Goal: Task Accomplishment & Management: Manage account settings

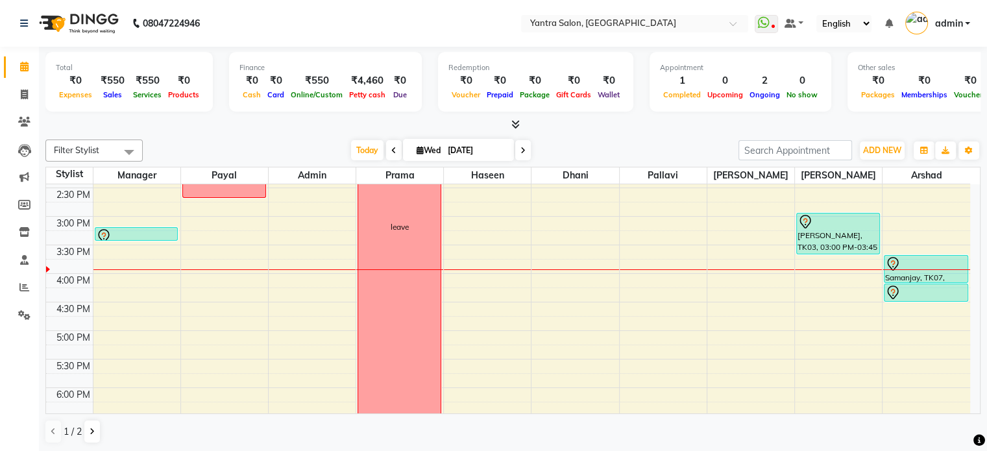
scroll to position [389, 0]
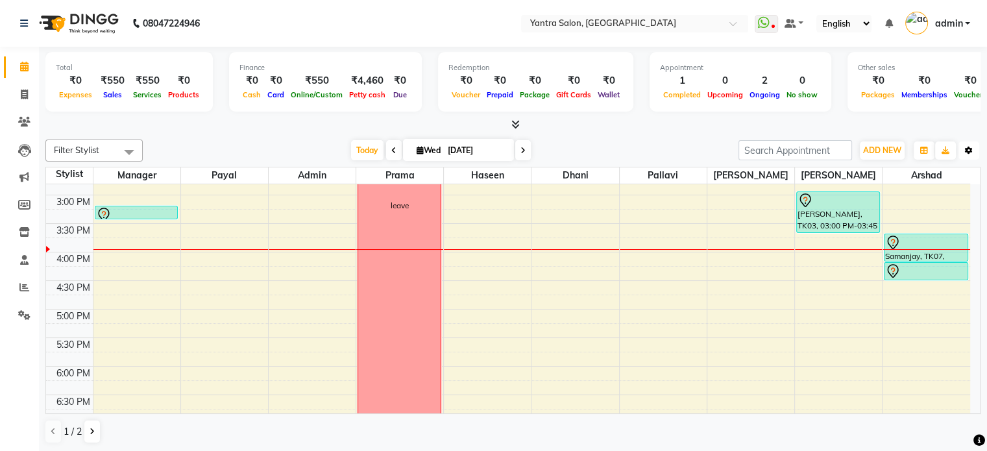
click at [969, 147] on icon "button" at bounding box center [969, 151] width 8 height 8
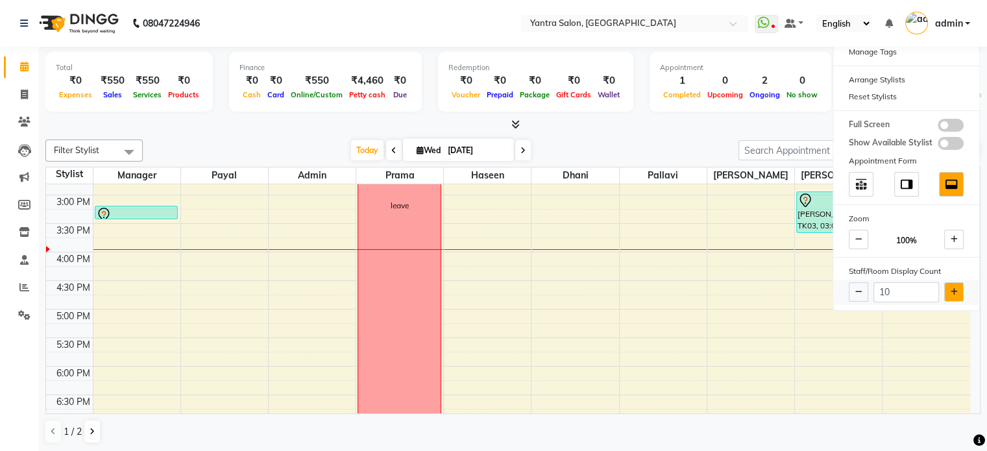
click at [958, 290] on button at bounding box center [953, 291] width 19 height 19
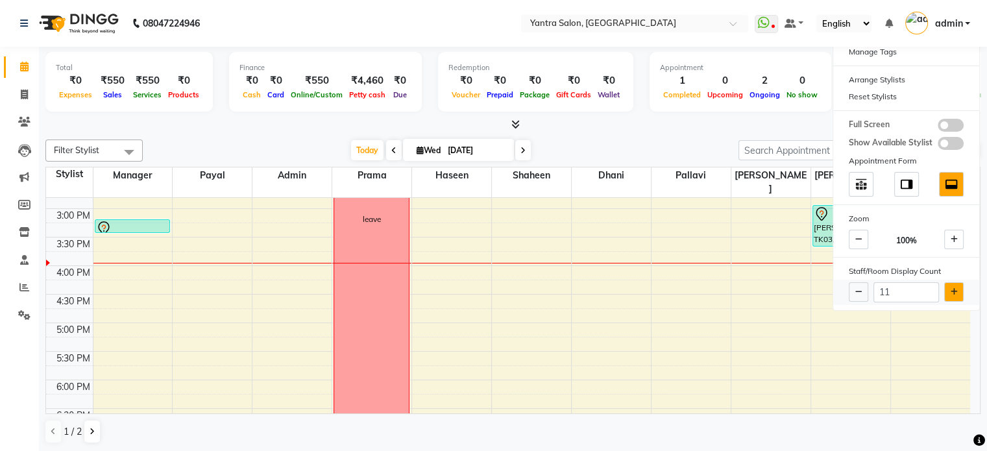
click at [958, 286] on button at bounding box center [953, 291] width 19 height 19
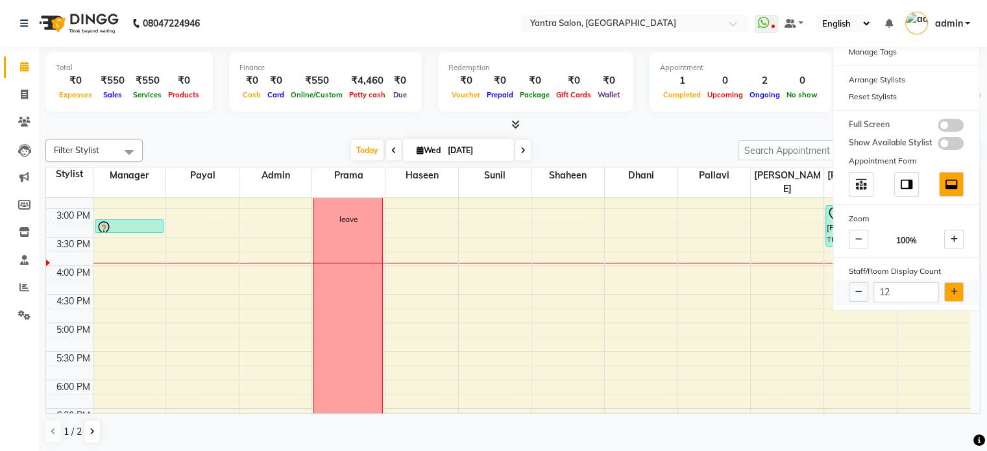
click at [957, 293] on button at bounding box center [953, 291] width 19 height 19
type input "13"
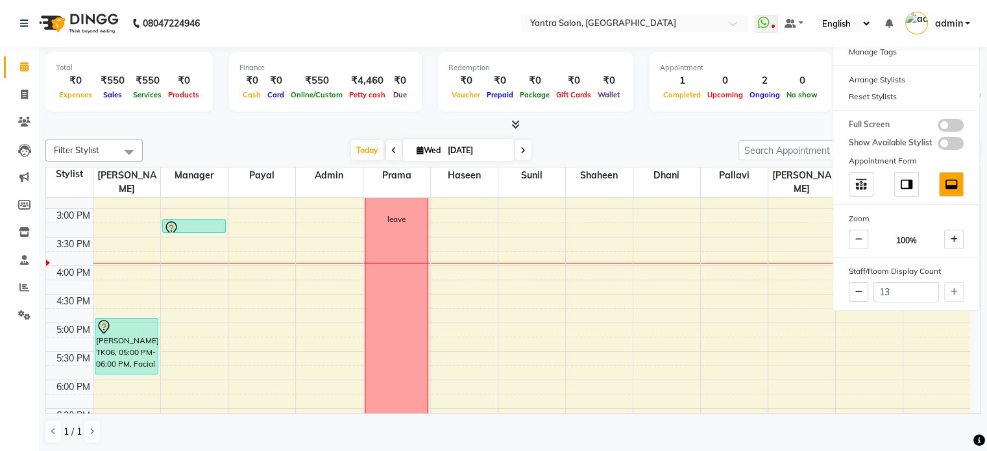
click at [665, 140] on div "Filter Stylist Select All admin [PERSON_NAME] Dhani Haseen [PERSON_NAME] Manage…" at bounding box center [512, 151] width 935 height 22
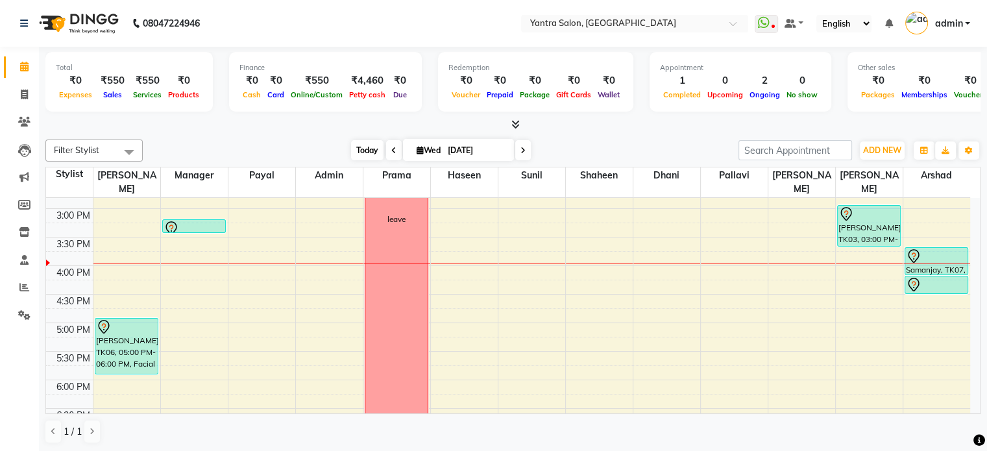
click at [369, 152] on span "Today" at bounding box center [367, 150] width 32 height 20
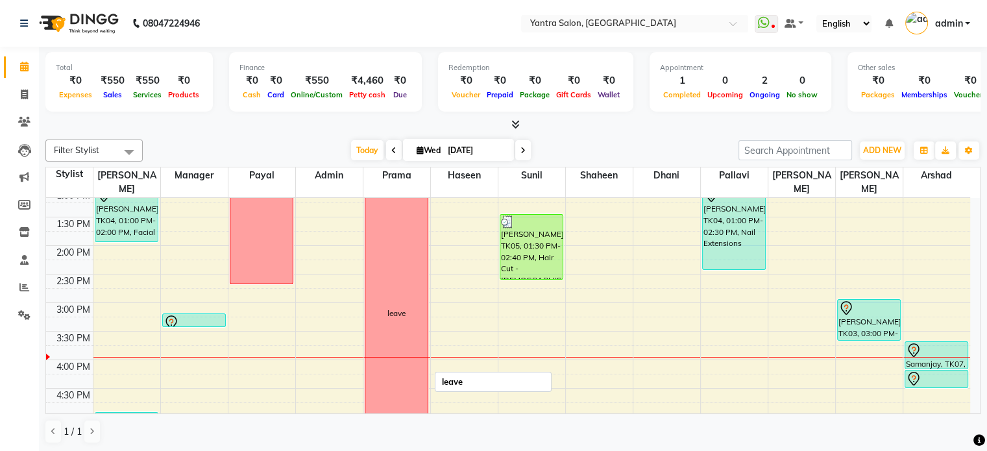
scroll to position [324, 0]
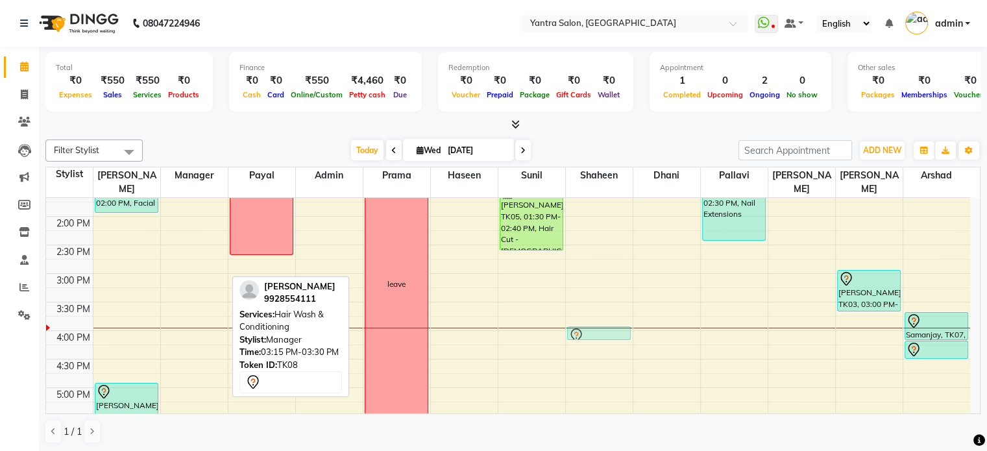
drag, startPoint x: 195, startPoint y: 273, endPoint x: 597, endPoint y: 316, distance: 404.1
click at [597, 316] on tr "Deepika, TK04, 01:00 PM-02:00 PM, Facial [PERSON_NAME], TK06, 05:00 PM-06:00 PM…" at bounding box center [508, 245] width 924 height 742
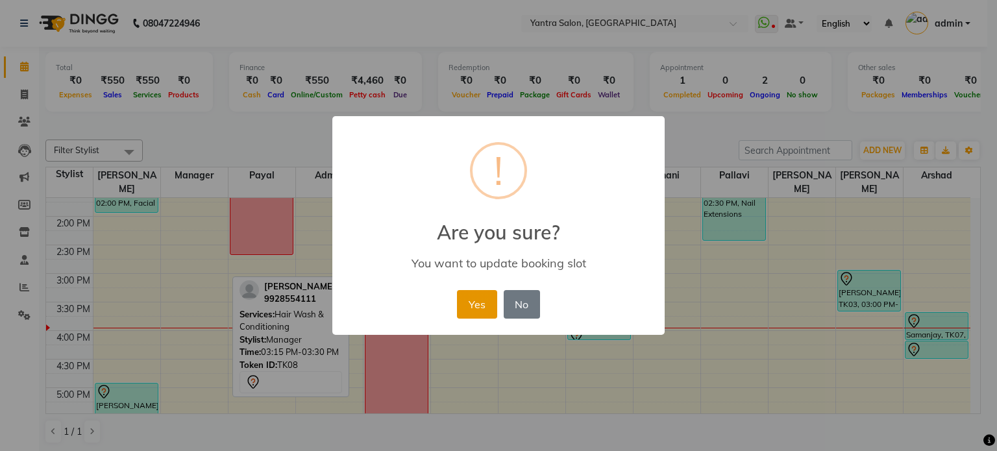
click at [468, 301] on button "Yes" at bounding box center [477, 304] width 40 height 29
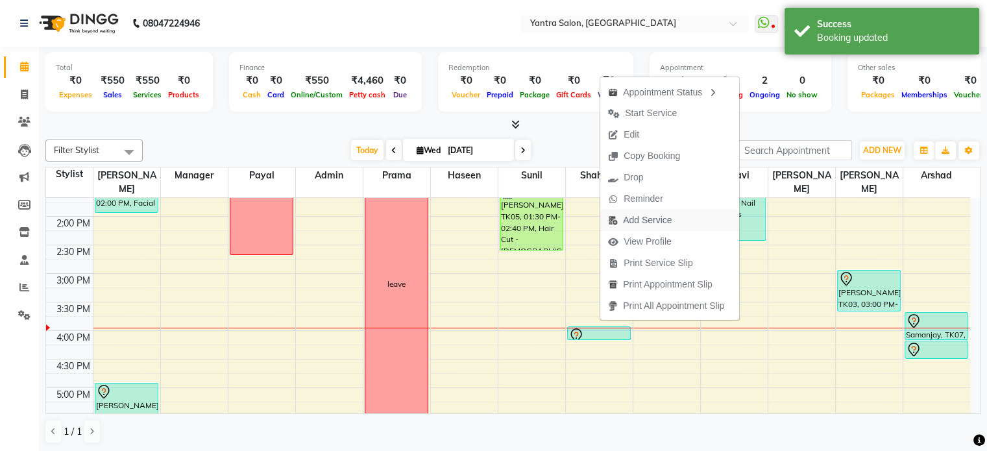
click at [657, 224] on span "Add Service" at bounding box center [647, 221] width 49 height 14
select select "79572"
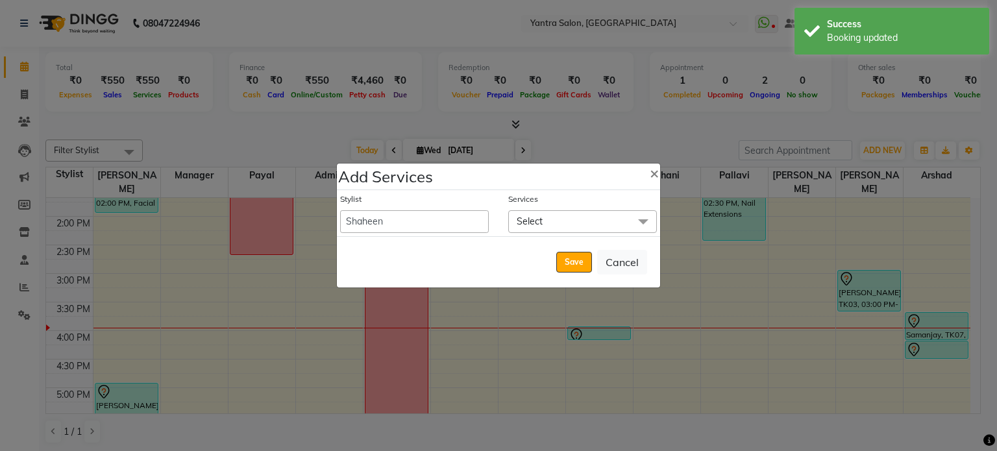
click at [582, 226] on span "Select" at bounding box center [582, 221] width 149 height 23
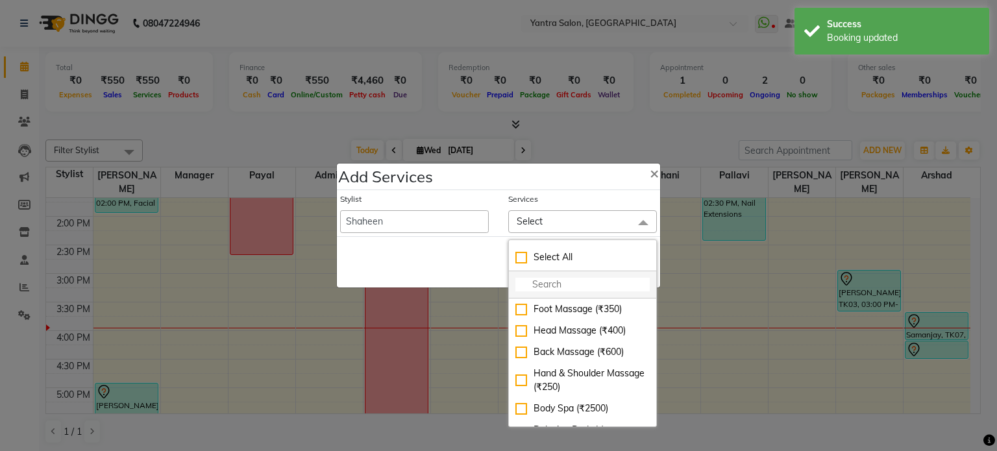
click at [559, 282] on input "multiselect-search" at bounding box center [582, 285] width 134 height 14
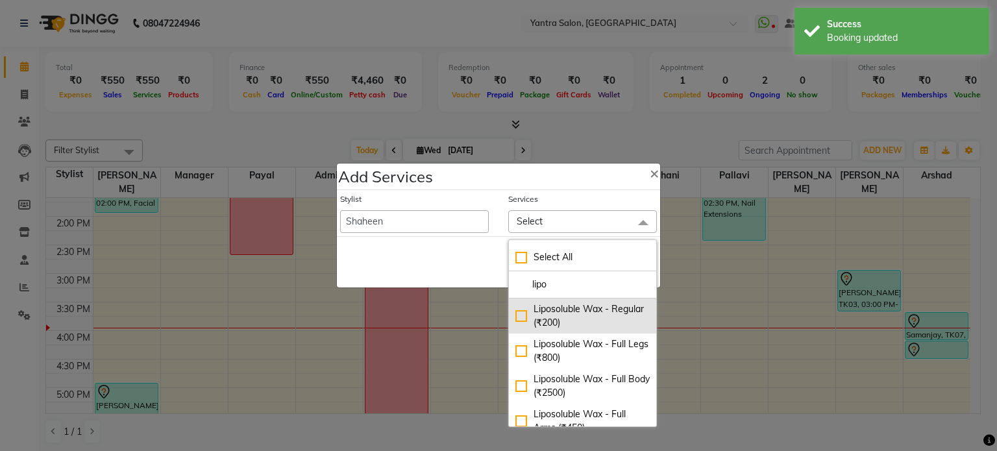
type input "lipo"
click at [593, 308] on div "Liposoluble Wax - Regular (₹200)" at bounding box center [582, 315] width 134 height 27
checkbox input "true"
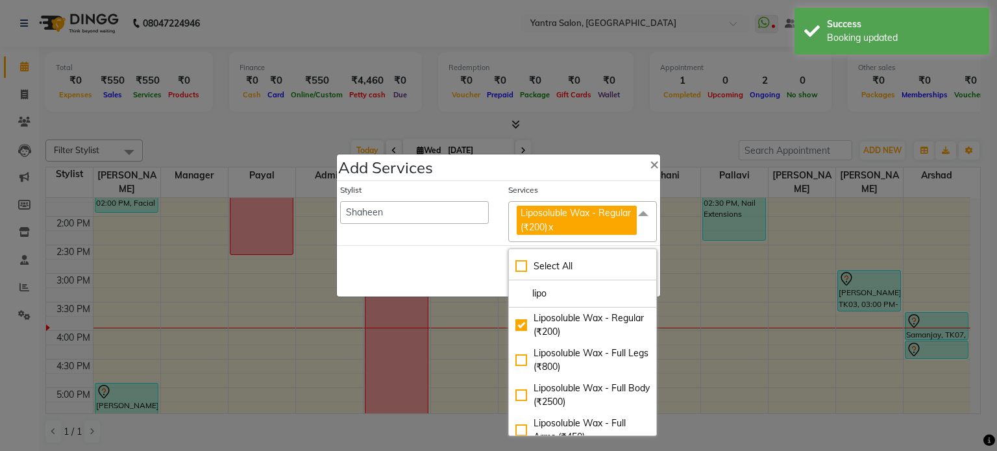
click at [480, 264] on div "Save Cancel" at bounding box center [498, 270] width 323 height 51
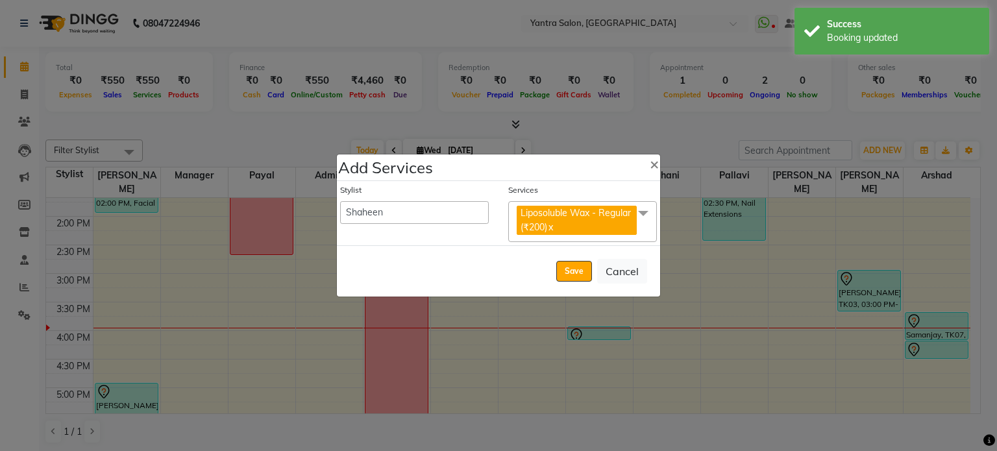
click at [563, 272] on button "Save" at bounding box center [574, 271] width 36 height 21
select select "72664"
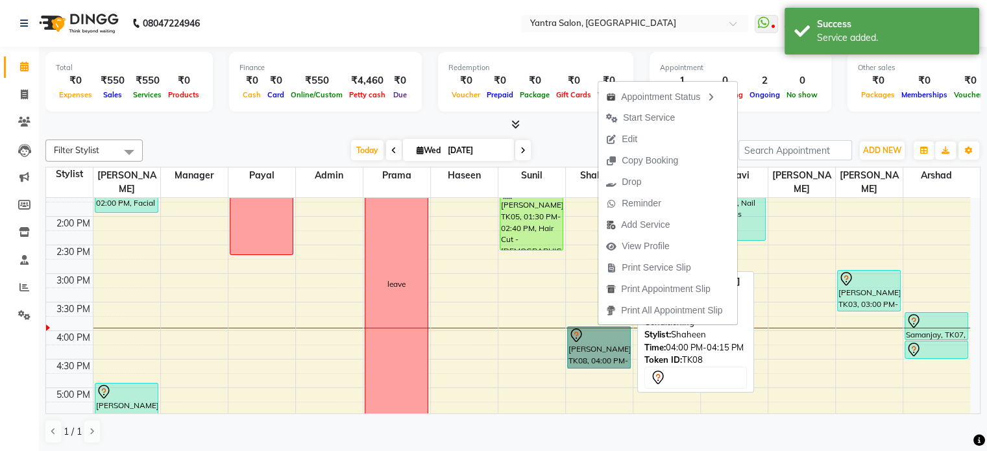
click at [597, 327] on link "[PERSON_NAME], TK08, 04:00 PM-04:45 PM, Hair Wash & Conditioning,Liposoluble Wa…" at bounding box center [599, 348] width 64 height 42
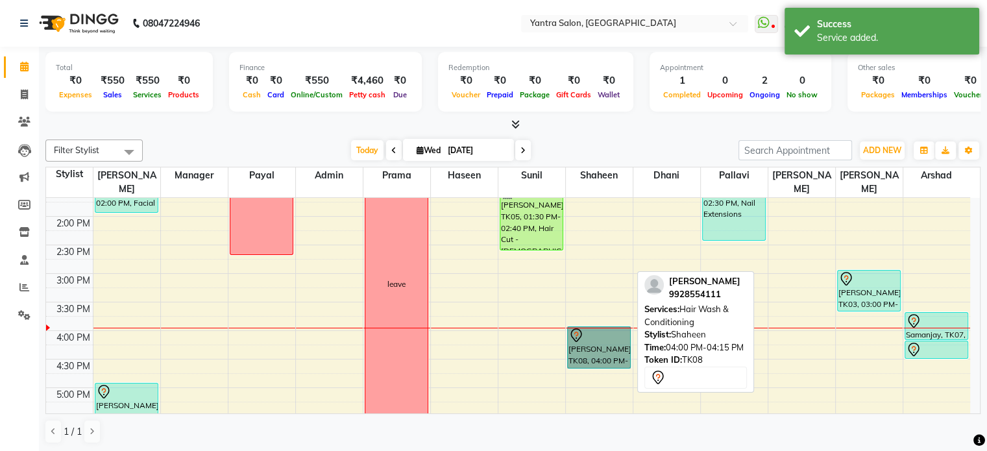
click at [591, 327] on link "[PERSON_NAME], TK08, 04:00 PM-04:45 PM, Hair Wash & Conditioning,Liposoluble Wa…" at bounding box center [599, 348] width 64 height 42
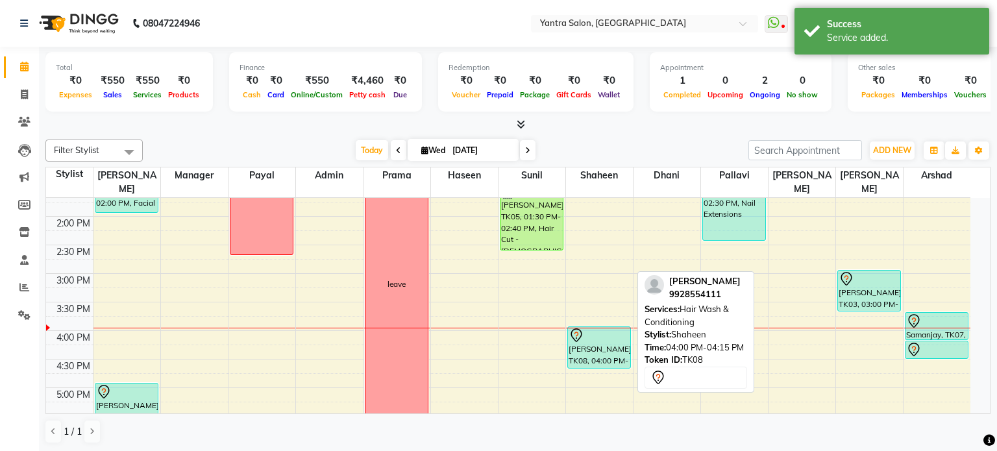
select select "7"
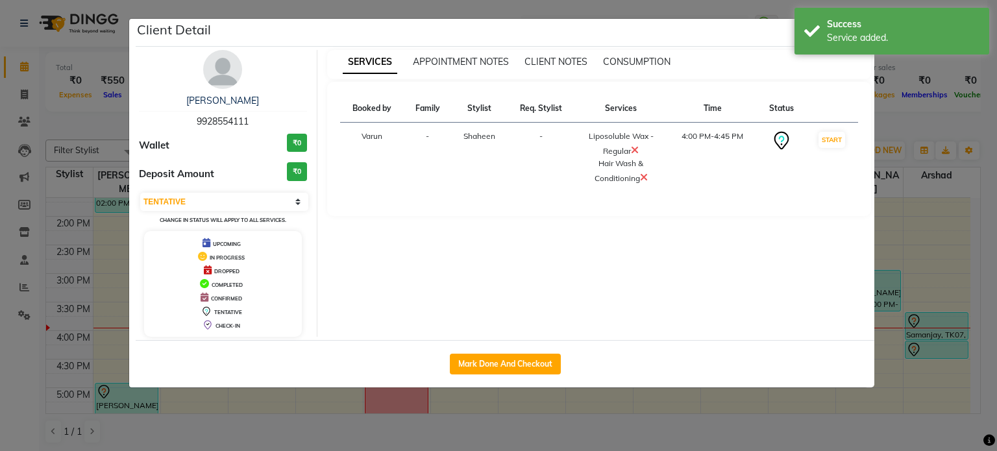
click at [644, 175] on icon at bounding box center [644, 177] width 8 height 10
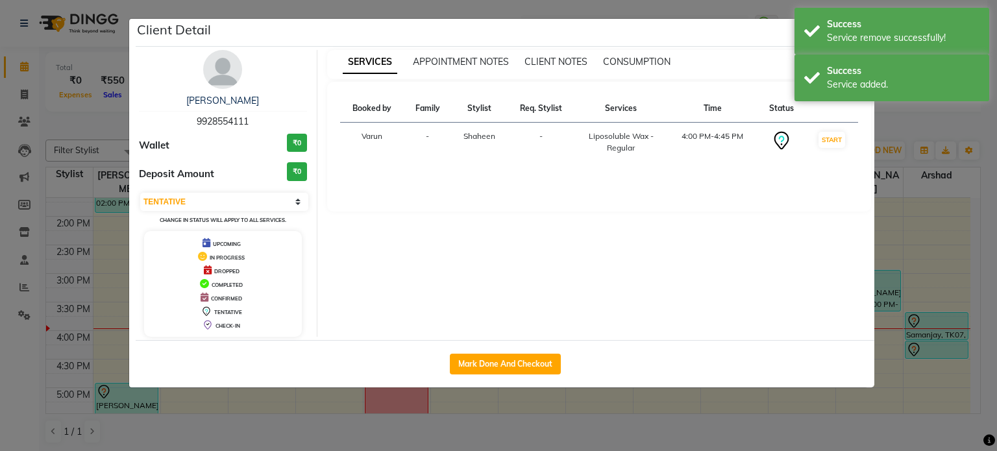
click at [683, 388] on ngb-modal-window "Client Detail [PERSON_NAME] 9928554111 Wallet ₹0 Deposit Amount ₹0 Select IN SE…" at bounding box center [498, 225] width 997 height 451
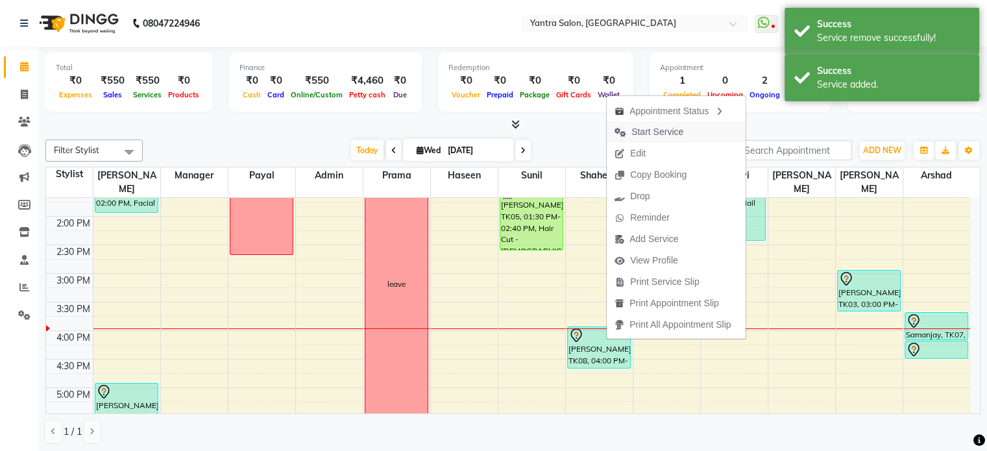
click at [639, 136] on span "Start Service" at bounding box center [658, 132] width 52 height 14
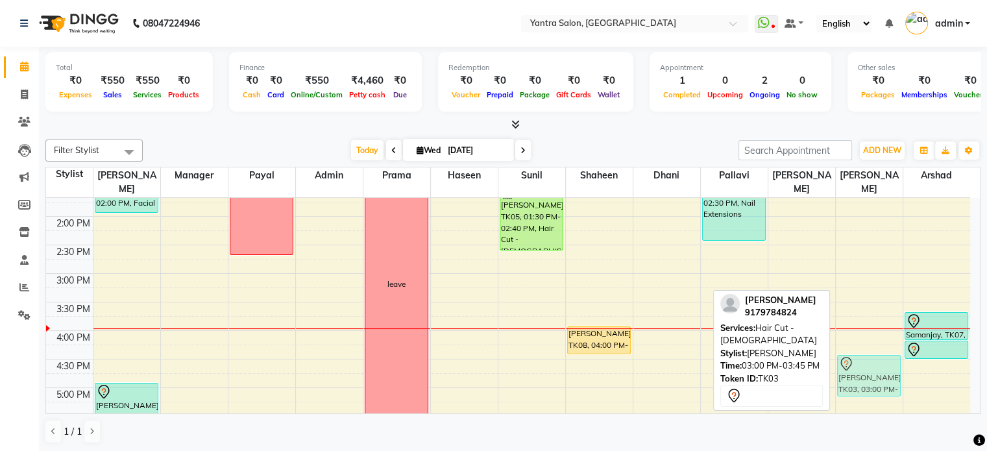
drag, startPoint x: 856, startPoint y: 277, endPoint x: 864, endPoint y: 362, distance: 86.1
click at [864, 362] on div "[PERSON_NAME], TK03, 03:00 PM-03:45 PM, Hair Cut - [DEMOGRAPHIC_DATA] [PERSON_N…" at bounding box center [869, 245] width 67 height 742
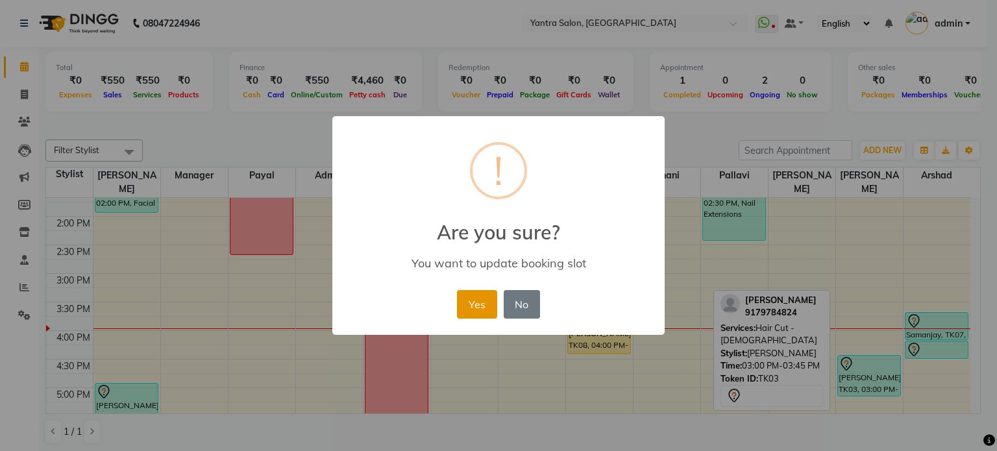
click at [466, 303] on button "Yes" at bounding box center [477, 304] width 40 height 29
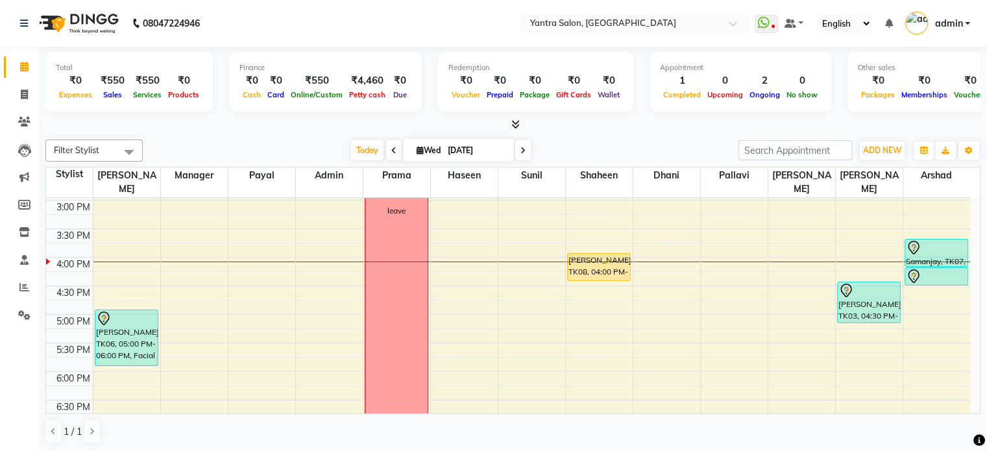
scroll to position [505, 0]
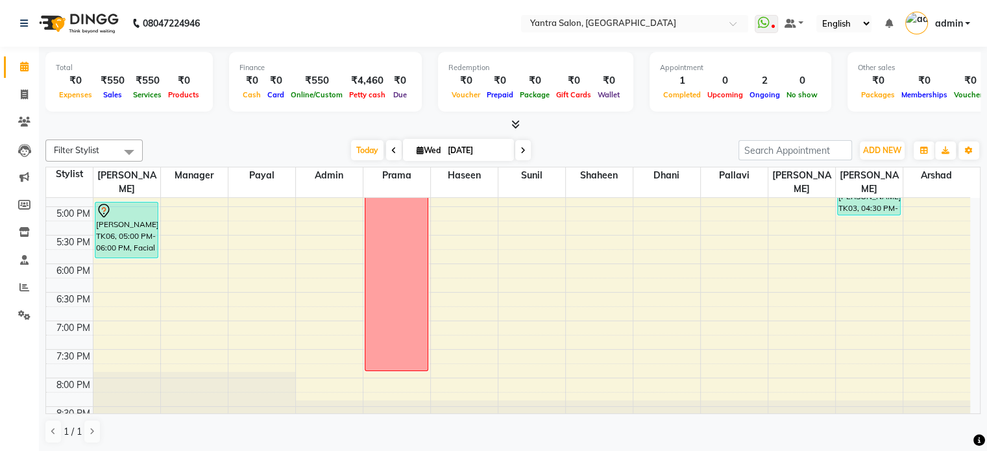
click at [855, 335] on div "8:00 AM 8:30 AM 9:00 AM 9:30 AM 10:00 AM 10:30 AM 11:00 AM 11:30 AM 12:00 PM 12…" at bounding box center [508, 64] width 924 height 742
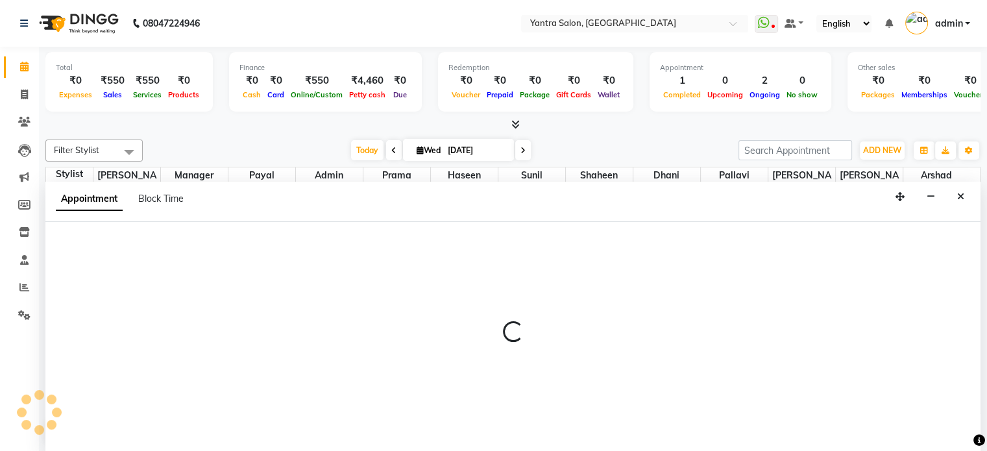
scroll to position [0, 0]
select select "90728"
select select "1170"
select select "tentative"
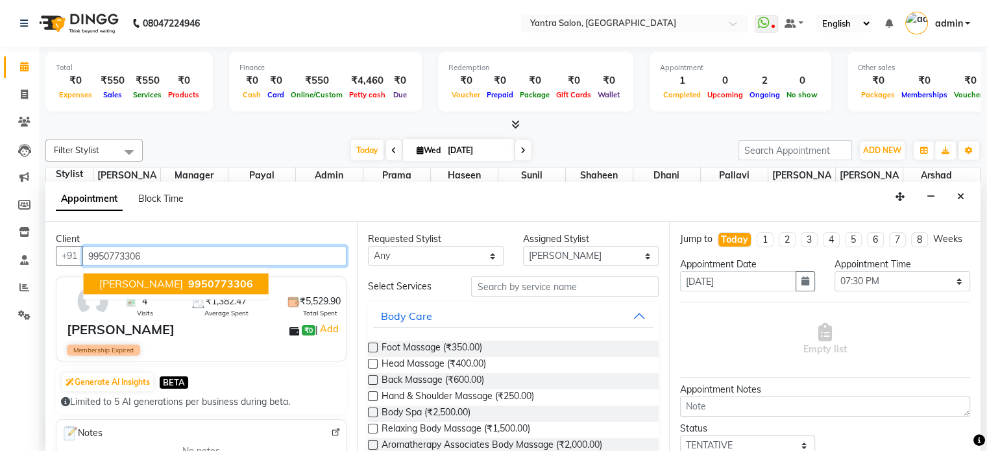
click at [138, 278] on span "[PERSON_NAME]" at bounding box center [141, 284] width 84 height 13
type input "9950773306"
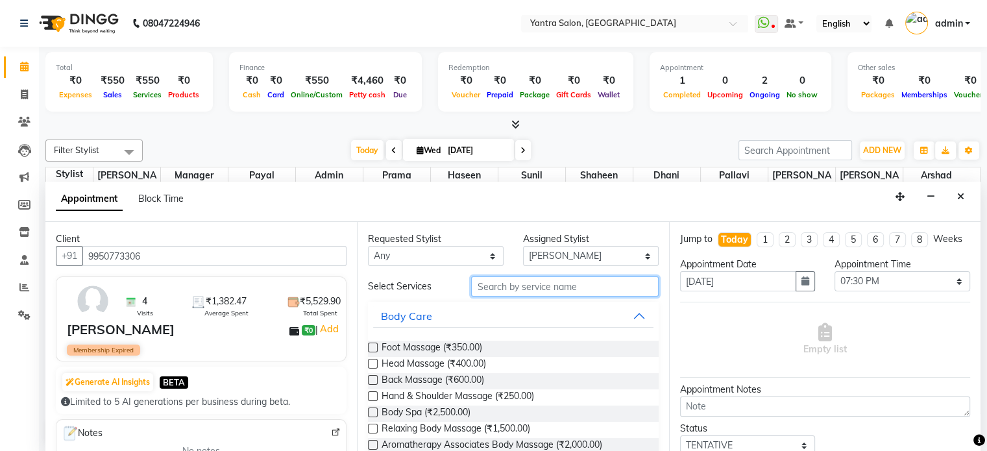
click at [493, 289] on input "text" at bounding box center [564, 287] width 187 height 20
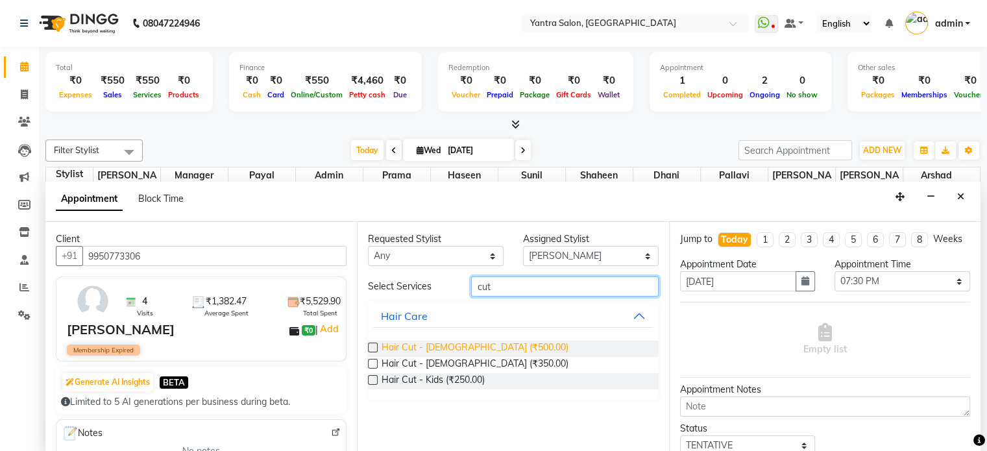
type input "cut"
drag, startPoint x: 478, startPoint y: 343, endPoint x: 493, endPoint y: 343, distance: 15.6
click at [478, 343] on span "Hair Cut - [DEMOGRAPHIC_DATA] (₹500.00)" at bounding box center [475, 349] width 187 height 16
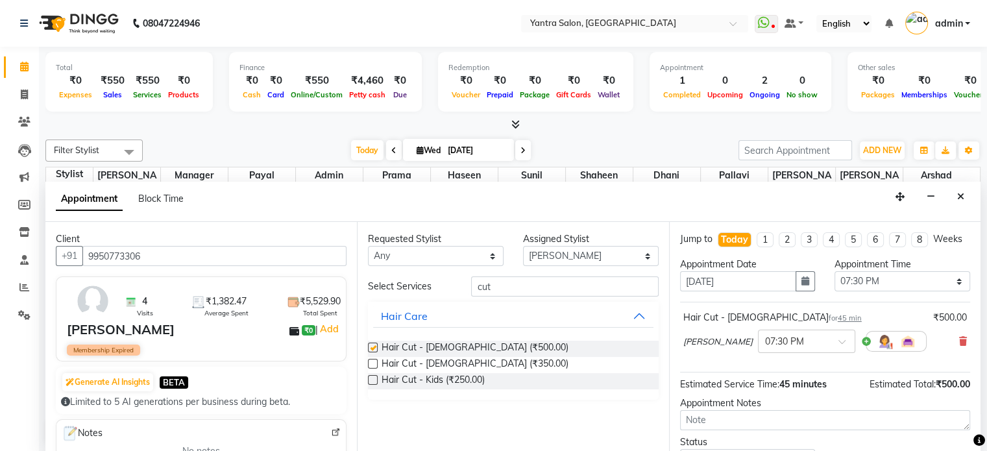
checkbox input "false"
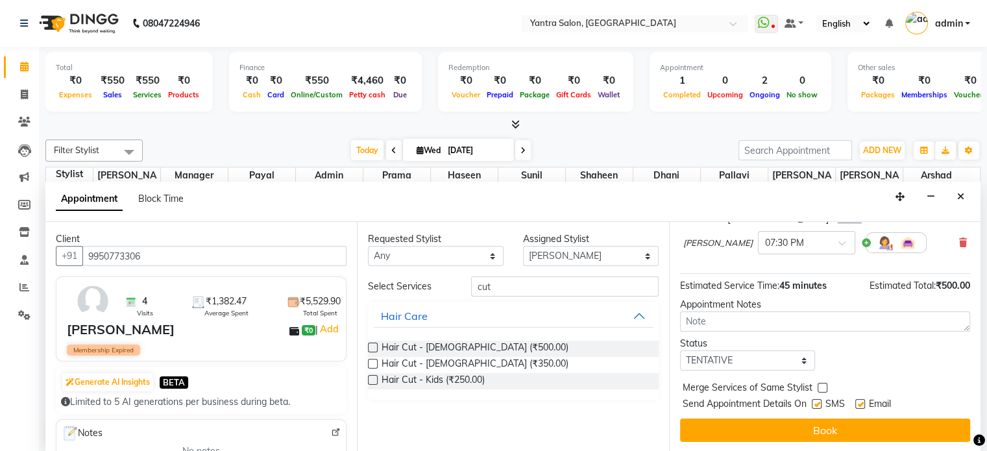
scroll to position [110, 0]
click at [752, 415] on div "Jump to [DATE] 1 2 3 4 5 6 7 8 Weeks Appointment Date [DATE] Appointment Time S…" at bounding box center [825, 337] width 312 height 230
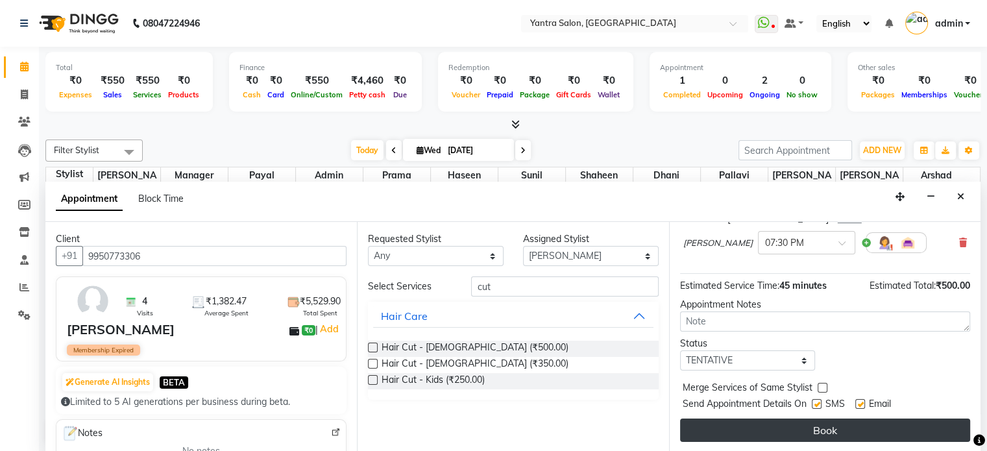
click at [749, 423] on button "Book" at bounding box center [825, 430] width 290 height 23
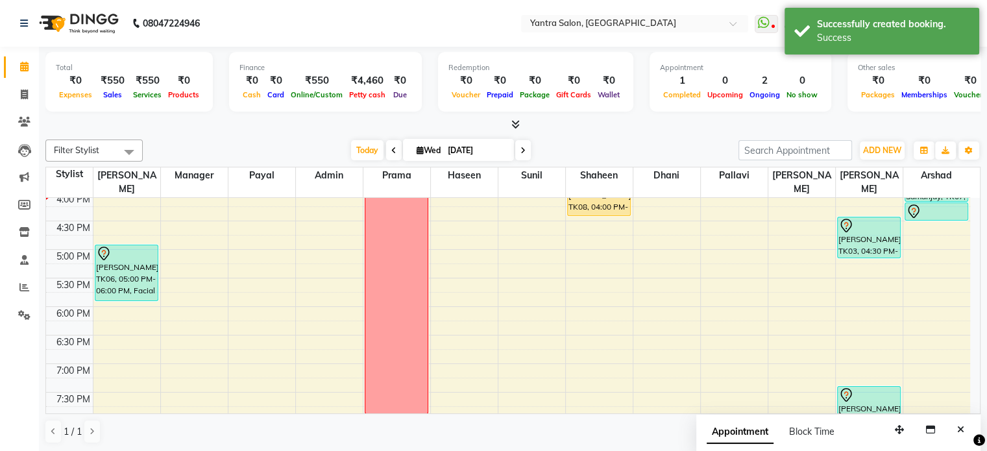
scroll to position [310, 0]
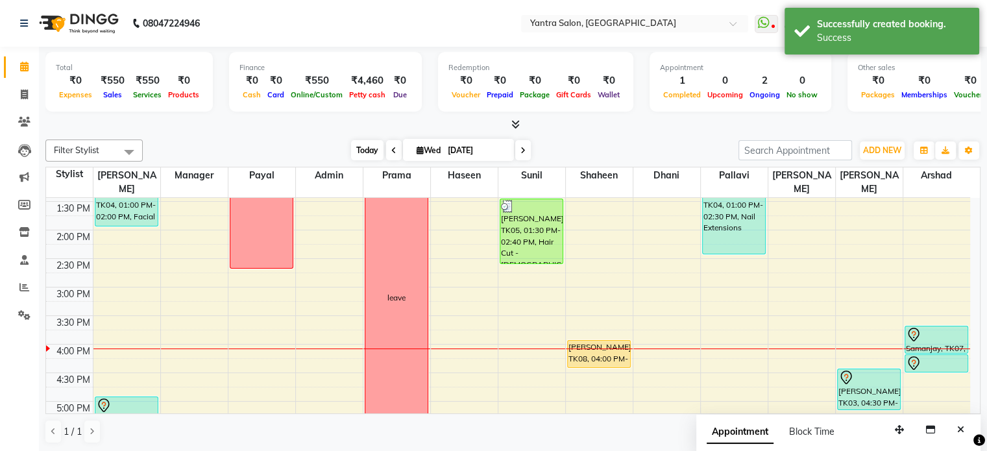
click at [372, 150] on span "Today" at bounding box center [367, 150] width 32 height 20
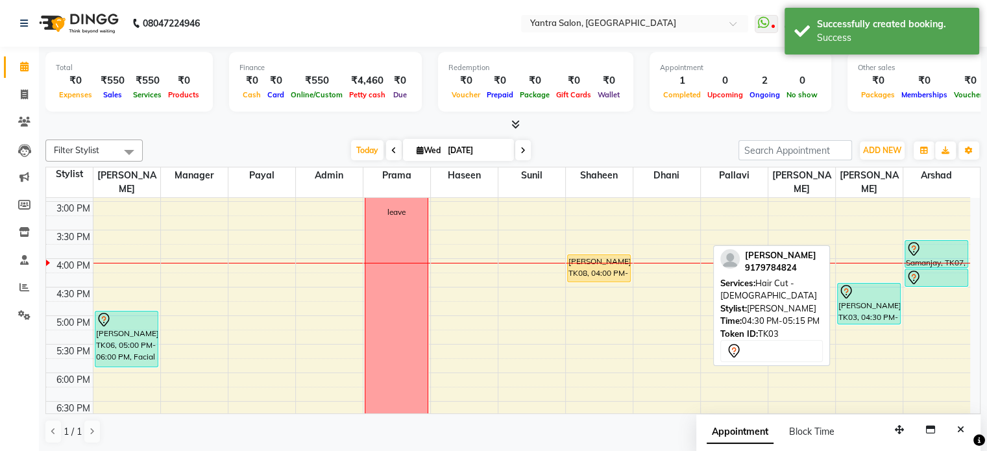
scroll to position [389, 0]
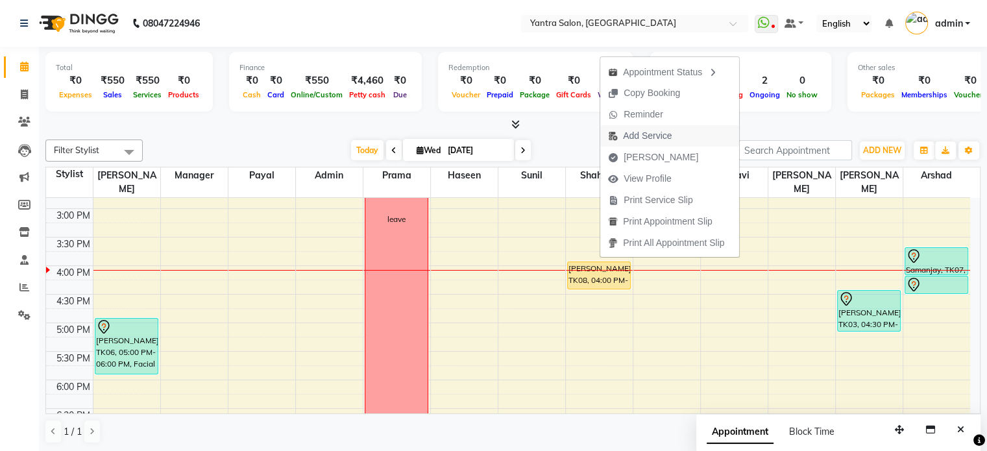
click at [643, 134] on span "Add Service" at bounding box center [647, 136] width 49 height 14
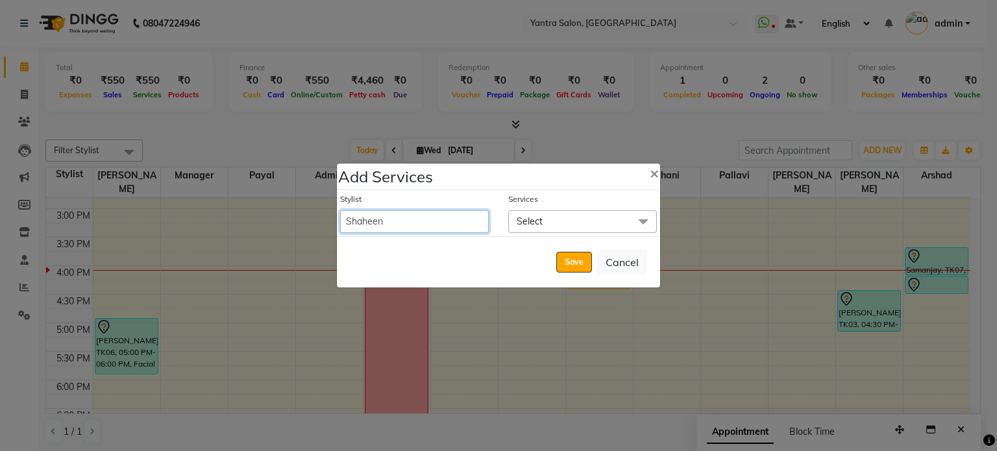
click at [411, 219] on select "admin [PERSON_NAME] Manager Pallavi [PERSON_NAME] Prama [PERSON_NAME] [PERSON_N…" at bounding box center [414, 221] width 149 height 23
select select "86115"
click at [340, 210] on select "admin [PERSON_NAME] Manager Pallavi [PERSON_NAME] Prama [PERSON_NAME] [PERSON_N…" at bounding box center [414, 221] width 149 height 23
select select "975"
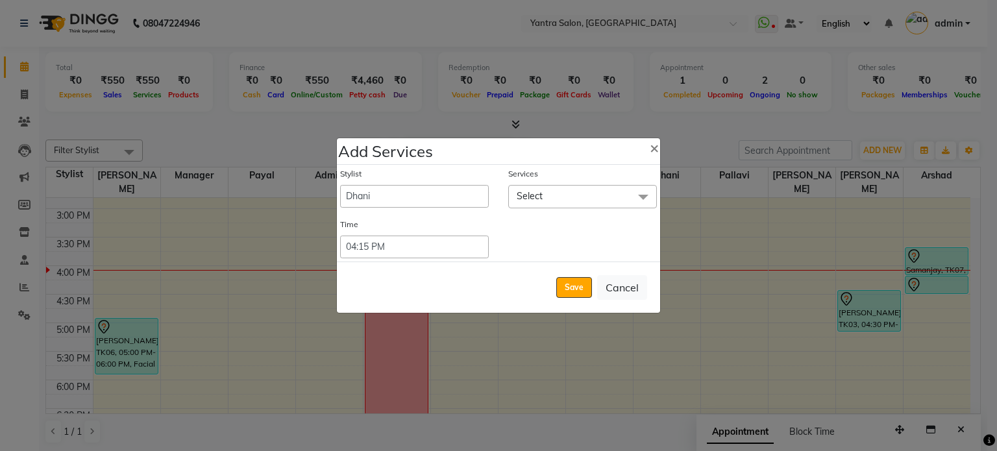
click at [541, 197] on span "Select" at bounding box center [530, 196] width 26 height 12
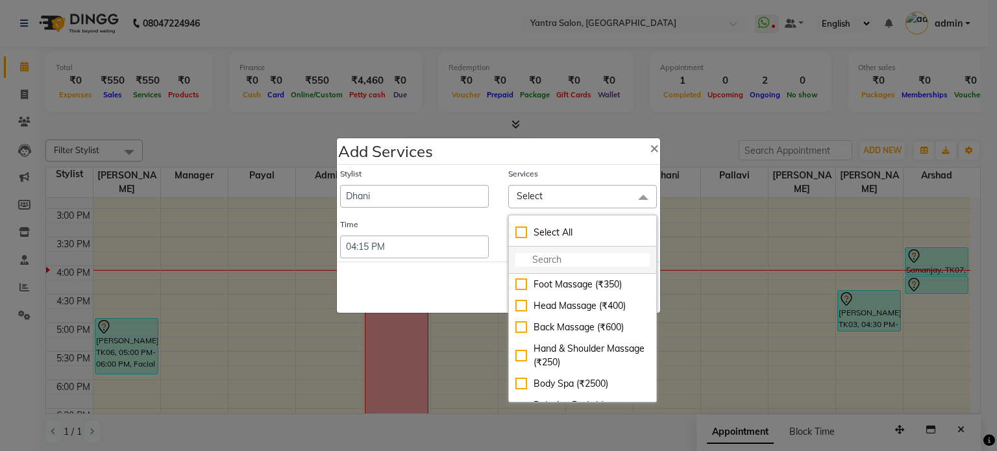
click at [554, 254] on input "multiselect-search" at bounding box center [582, 260] width 134 height 14
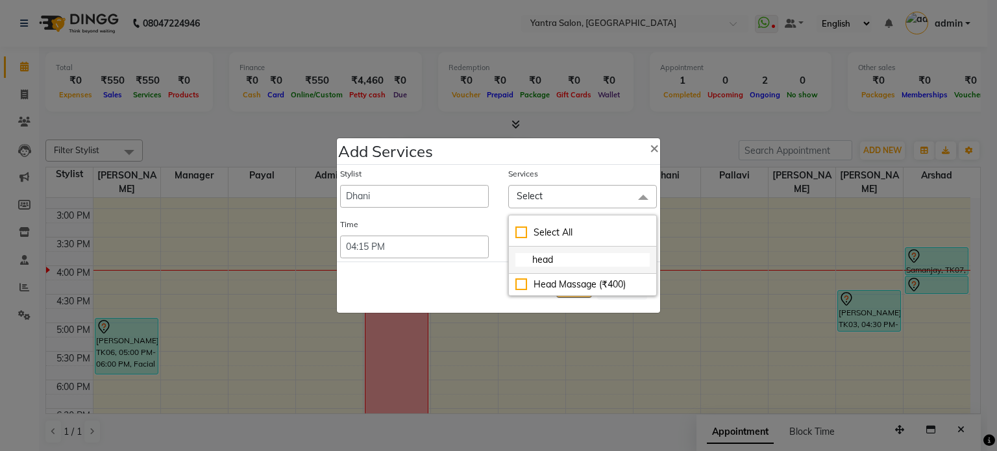
type input "head"
click at [563, 273] on li "head" at bounding box center [582, 260] width 147 height 27
click at [560, 279] on div "Head Massage (₹400)" at bounding box center [582, 285] width 134 height 14
checkbox input "true"
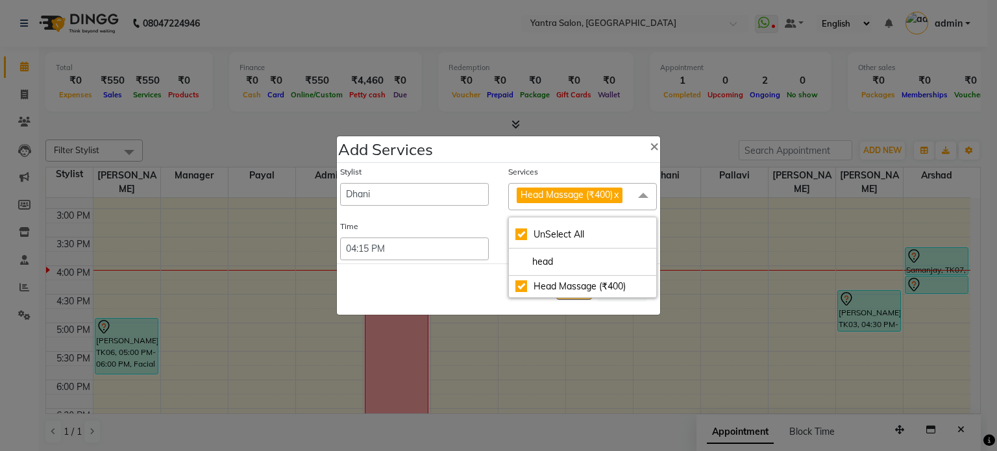
click at [449, 267] on div "Save Cancel" at bounding box center [498, 289] width 323 height 51
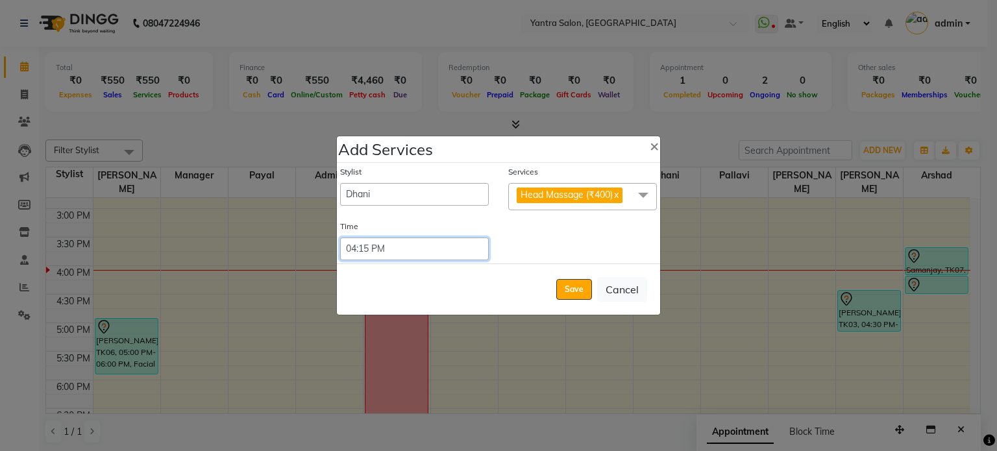
click at [439, 251] on select "Select 09:00 AM 09:15 AM 09:30 AM 09:45 AM 10:00 AM 10:15 AM 10:30 AM 10:45 AM …" at bounding box center [414, 249] width 149 height 23
click at [436, 251] on select "Select 09:00 AM 09:15 AM 09:30 AM 09:45 AM 10:00 AM 10:15 AM 10:30 AM 10:45 AM …" at bounding box center [414, 249] width 149 height 23
click at [560, 281] on button "Save" at bounding box center [574, 289] width 36 height 21
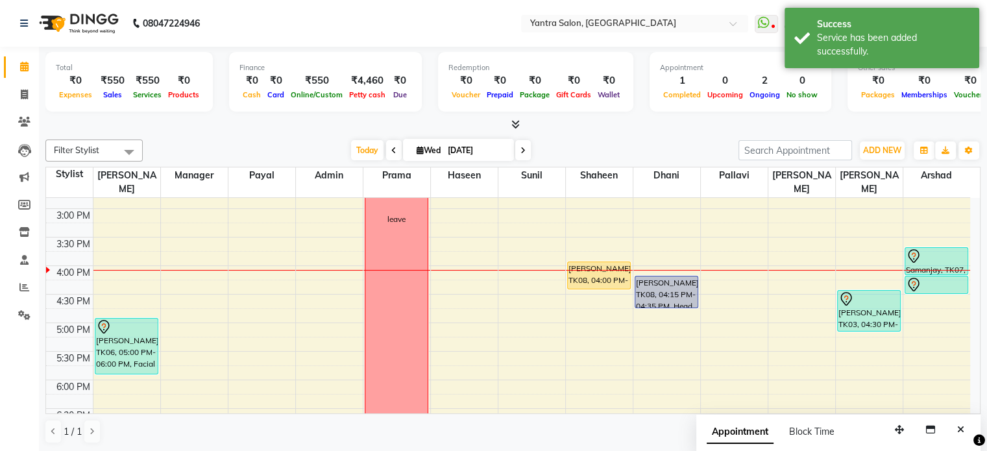
drag, startPoint x: 659, startPoint y: 278, endPoint x: 659, endPoint y: 295, distance: 16.9
click at [659, 295] on div "[PERSON_NAME], TK08, 04:15 PM-04:35 PM, Head Massage (₹400) [PERSON_NAME], TK08…" at bounding box center [667, 180] width 67 height 742
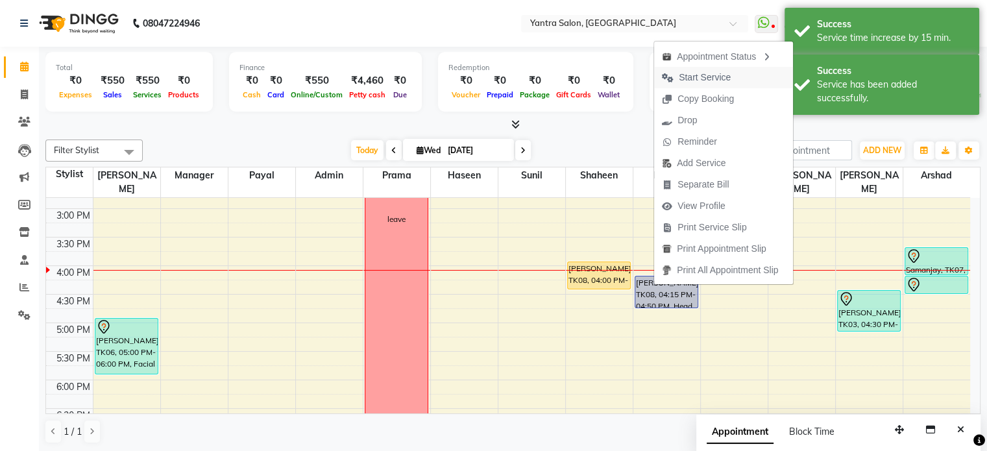
click at [687, 74] on span "Start Service" at bounding box center [705, 78] width 52 height 14
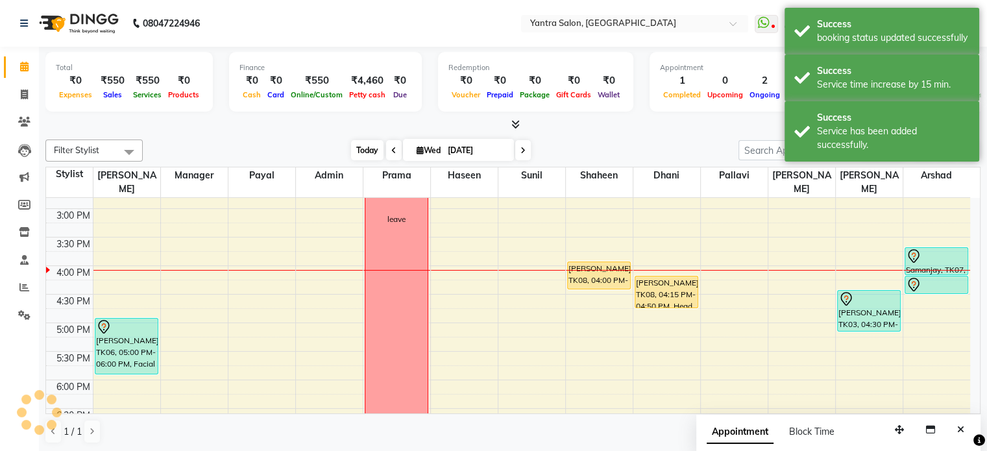
click at [362, 148] on span "Today" at bounding box center [367, 150] width 32 height 20
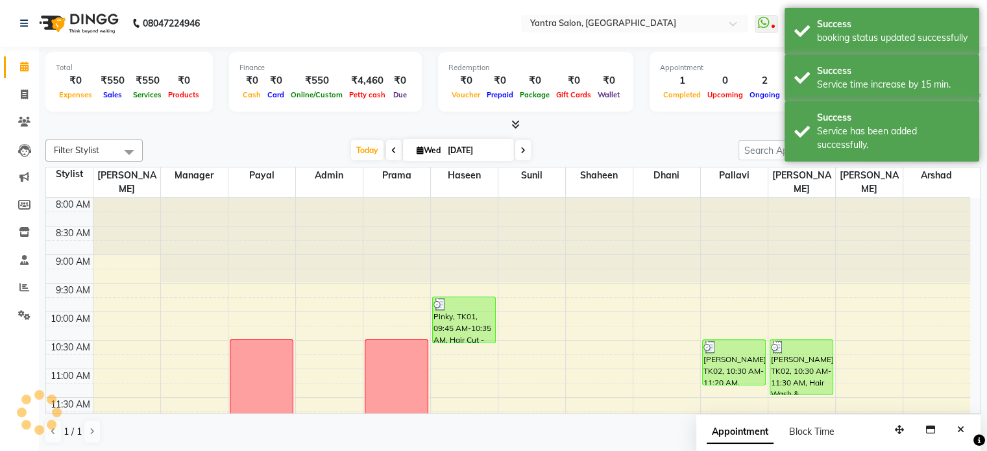
scroll to position [454, 0]
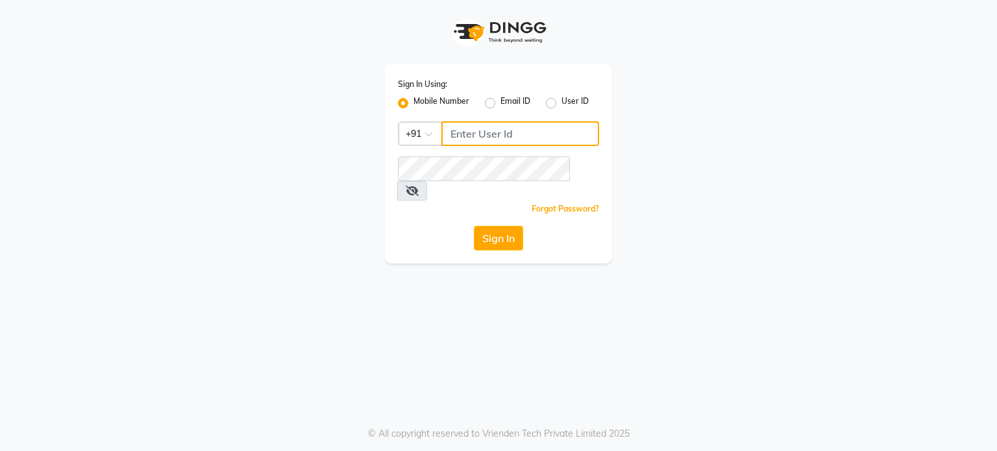
click at [491, 127] on input "Username" at bounding box center [520, 133] width 158 height 25
type input "9899095274"
click at [491, 226] on button "Sign In" at bounding box center [498, 238] width 49 height 25
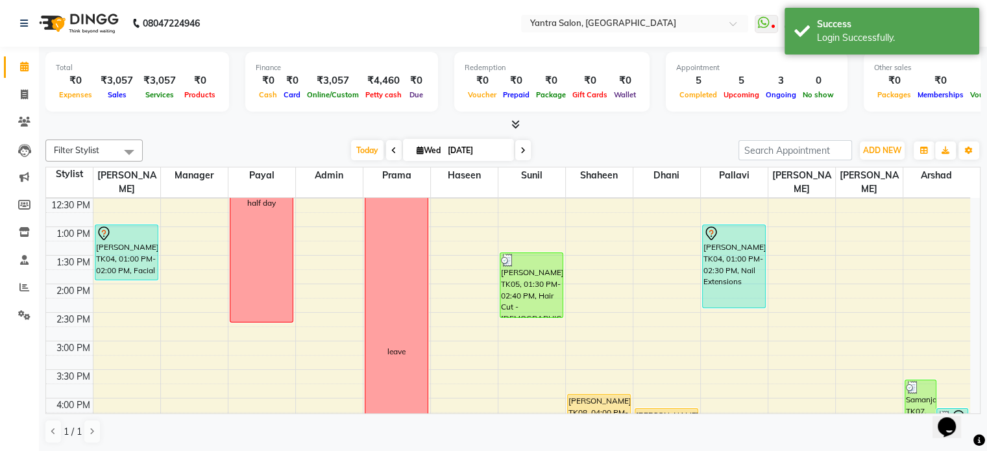
scroll to position [260, 0]
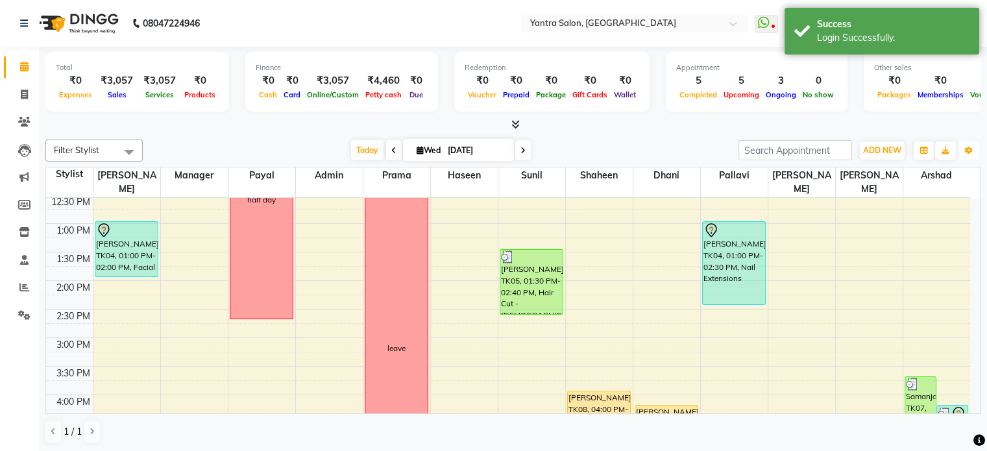
drag, startPoint x: 974, startPoint y: 153, endPoint x: 970, endPoint y: 160, distance: 8.1
click at [974, 153] on button "Toggle Dropdown" at bounding box center [969, 151] width 21 height 18
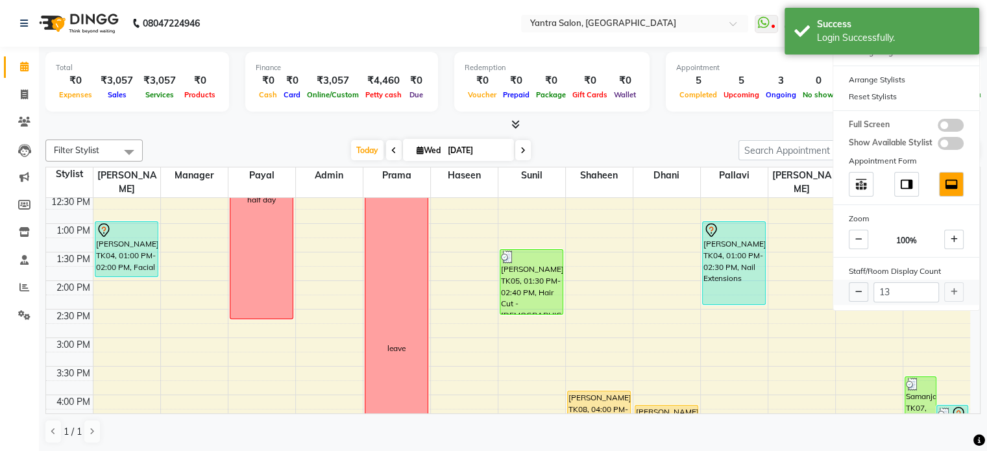
click at [950, 290] on div "13" at bounding box center [906, 292] width 146 height 25
click at [717, 141] on div "Today Wed 03-09-2025" at bounding box center [440, 150] width 583 height 19
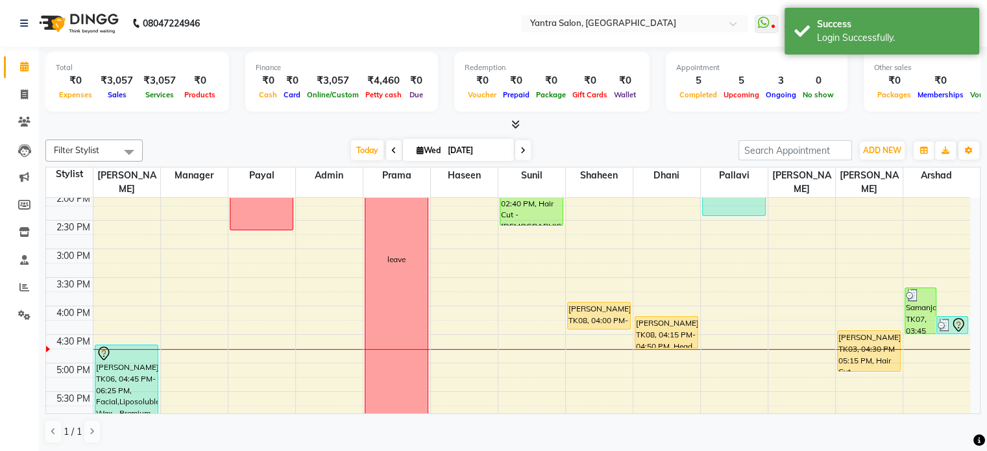
scroll to position [389, 0]
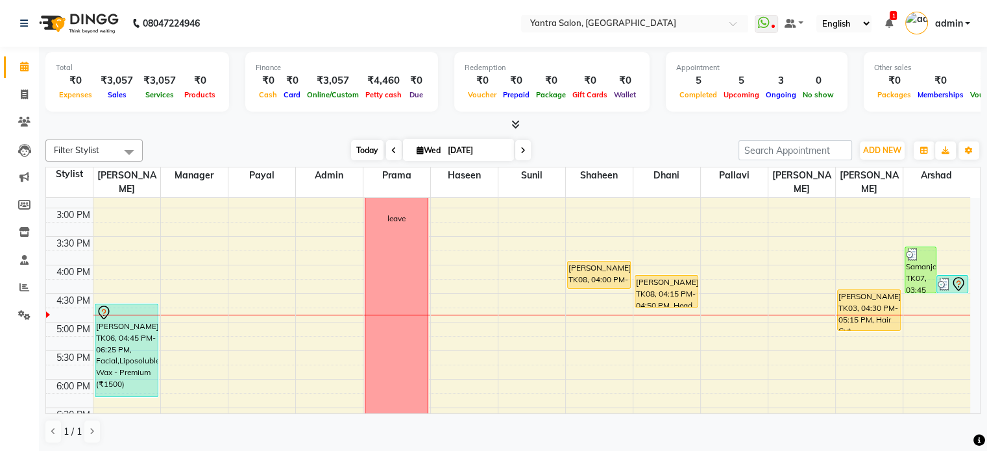
click at [358, 153] on span "Today" at bounding box center [367, 150] width 32 height 20
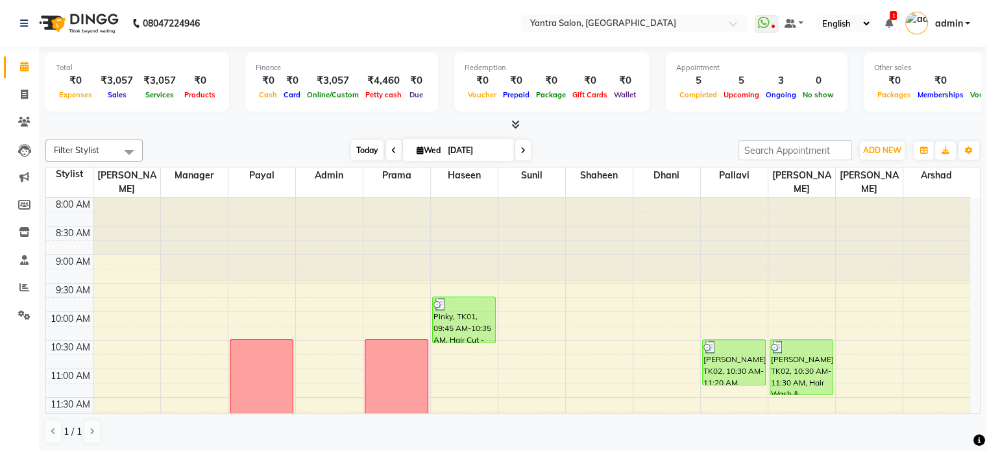
scroll to position [454, 0]
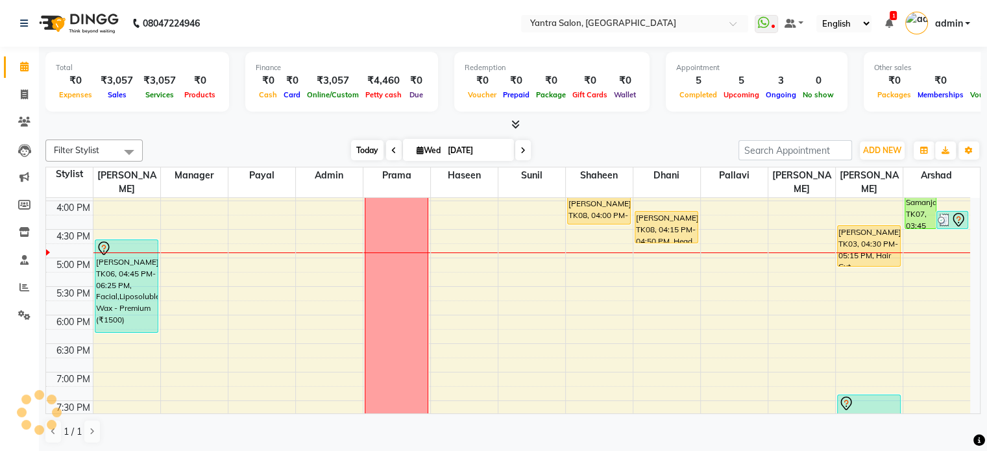
click at [361, 148] on span "Today" at bounding box center [367, 150] width 32 height 20
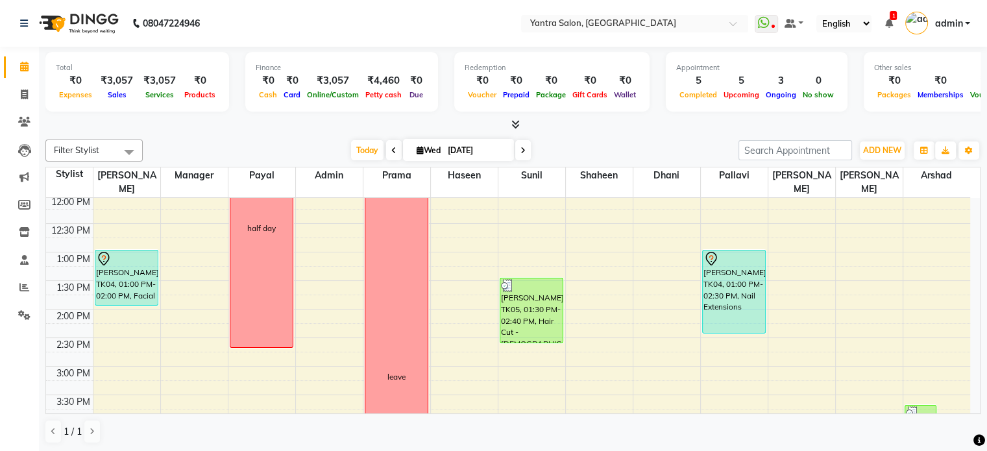
scroll to position [259, 0]
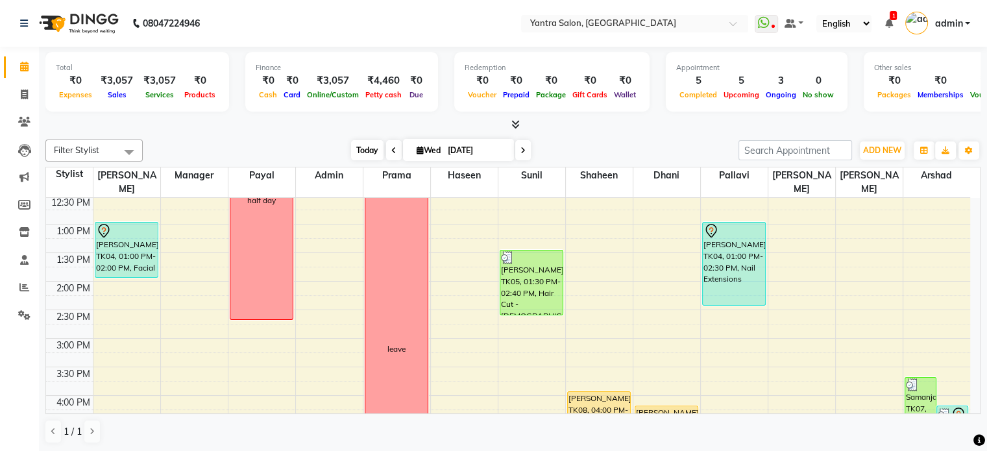
click at [368, 156] on span "Today" at bounding box center [367, 150] width 32 height 20
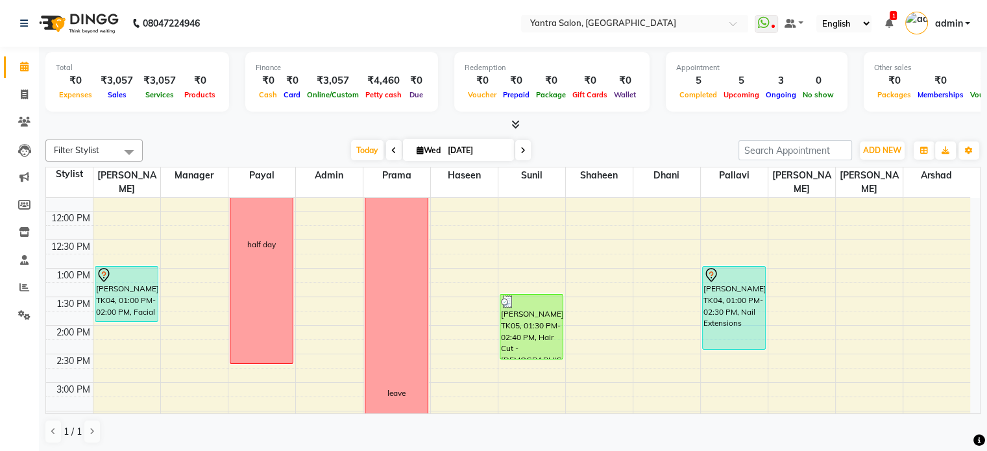
scroll to position [194, 0]
